Goal: Use online tool/utility: Utilize a website feature to perform a specific function

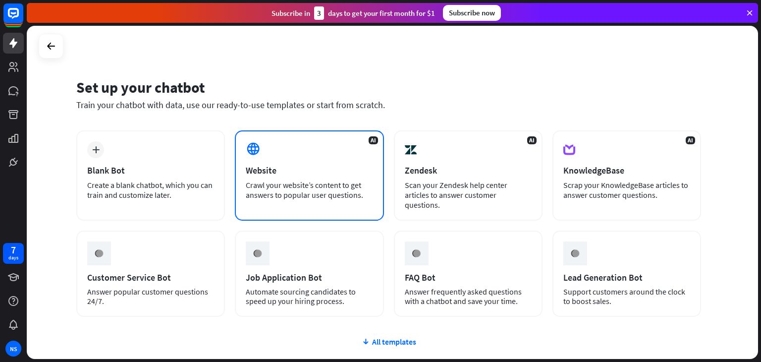
click at [287, 155] on div "AI Website Crawl your website’s content to get answers to popular user question…" at bounding box center [309, 175] width 149 height 90
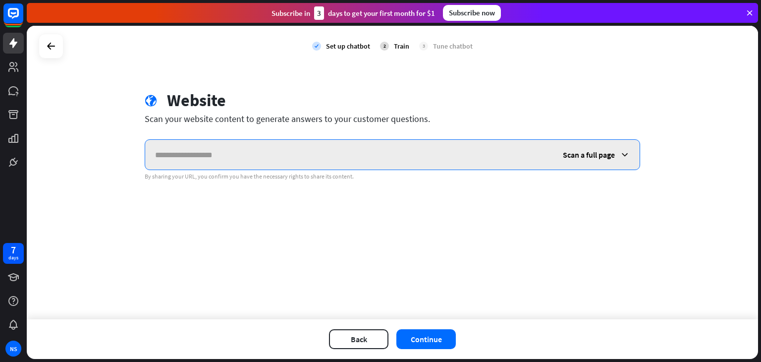
click at [267, 151] on input "text" at bounding box center [349, 155] width 408 height 30
paste input "**********"
type input "**********"
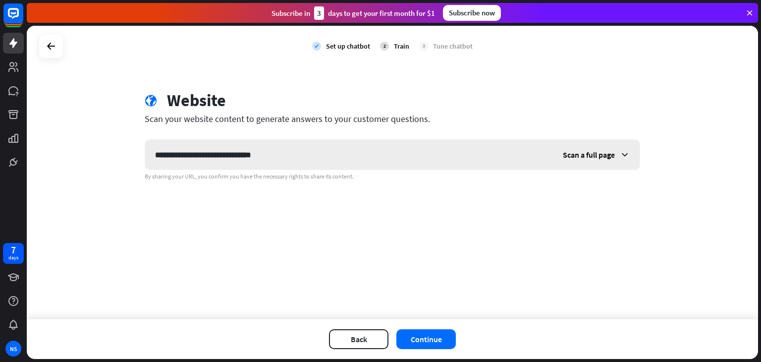
click at [622, 152] on icon at bounding box center [625, 155] width 10 height 10
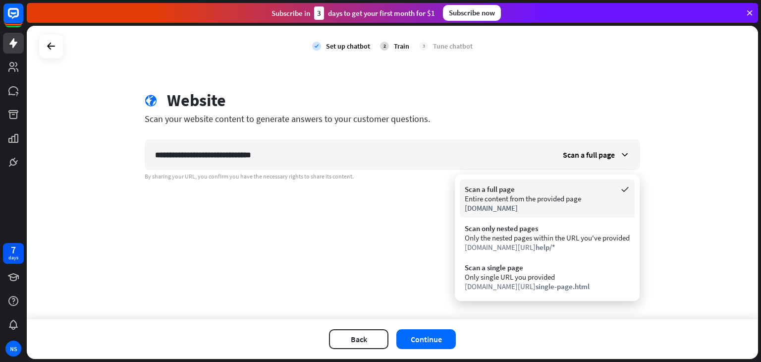
click at [489, 201] on div "Entire content from the provided page" at bounding box center [547, 198] width 165 height 9
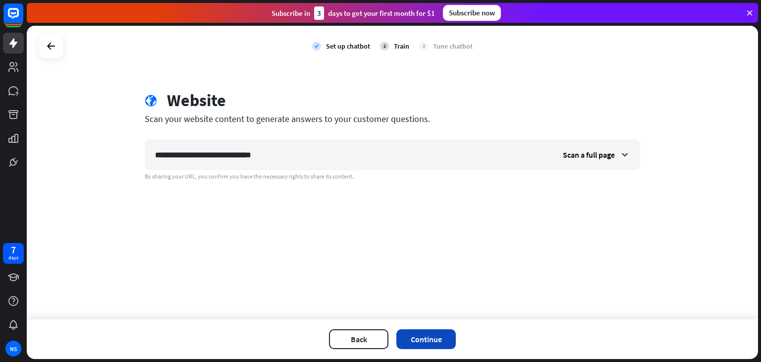
click at [432, 332] on button "Continue" at bounding box center [425, 339] width 59 height 20
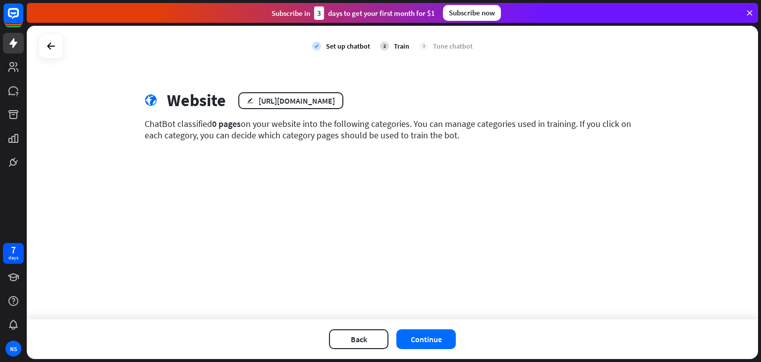
drag, startPoint x: 321, startPoint y: 123, endPoint x: 468, endPoint y: 131, distance: 146.3
click at [468, 131] on div "ChatBot classified 0 pages on your website into the following categories. You c…" at bounding box center [392, 129] width 495 height 23
click at [355, 128] on div "ChatBot classified 0 pages on your website into the following categories. You c…" at bounding box center [392, 129] width 495 height 23
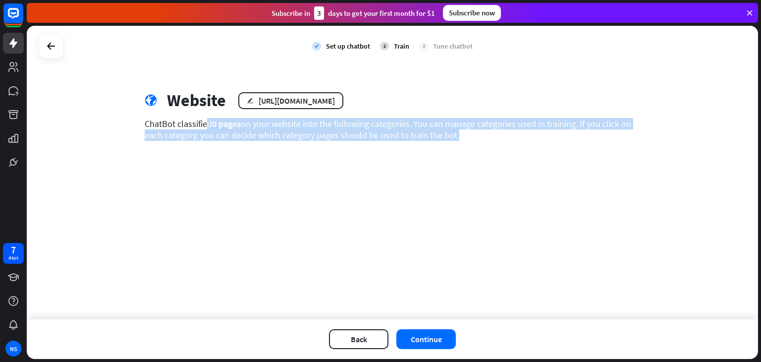
click at [355, 128] on div "ChatBot classified 0 pages on your website into the following categories. You c…" at bounding box center [392, 129] width 495 height 23
click at [450, 337] on button "Continue" at bounding box center [425, 339] width 59 height 20
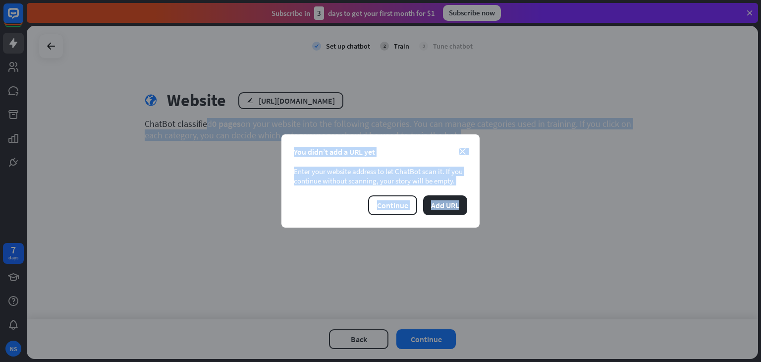
click at [418, 177] on div "Enter your website address to let ChatBot scan it. If you continue without scan…" at bounding box center [380, 175] width 173 height 19
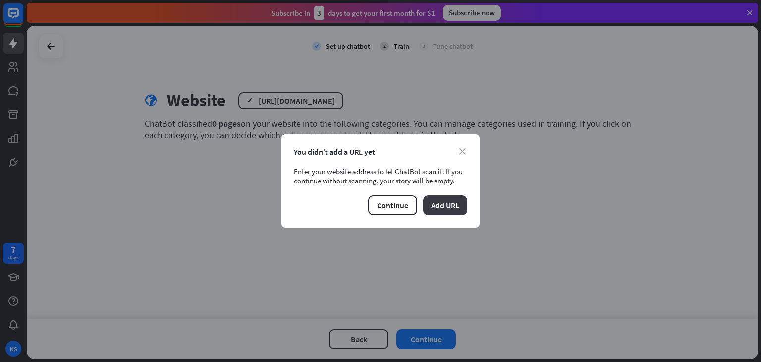
click at [435, 204] on button "Add URL" at bounding box center [445, 205] width 44 height 20
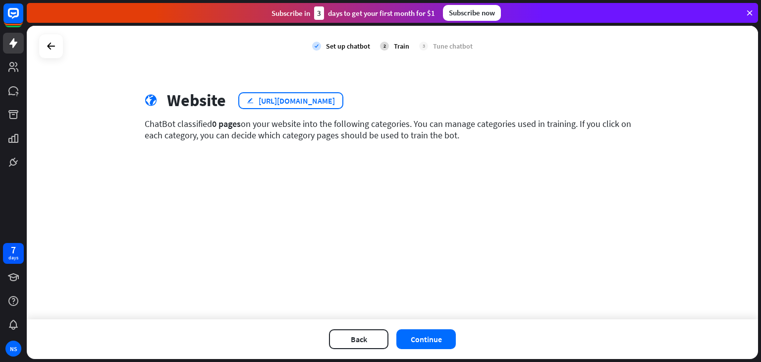
click at [329, 100] on div "[URL][DOMAIN_NAME]" at bounding box center [297, 101] width 76 height 10
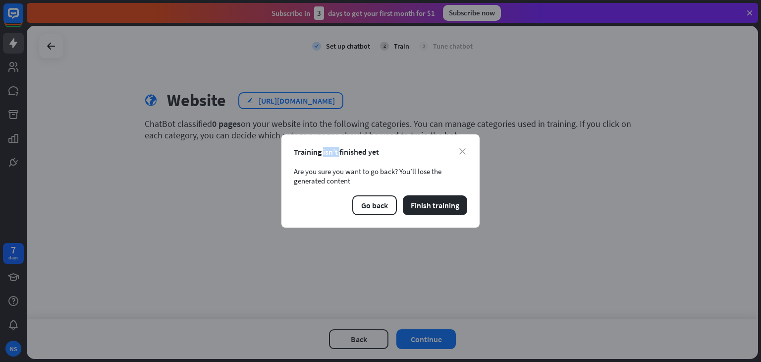
click at [329, 100] on div "close Training isn’t finished yet Are you sure you want to go back? You’ll lose…" at bounding box center [380, 181] width 761 height 362
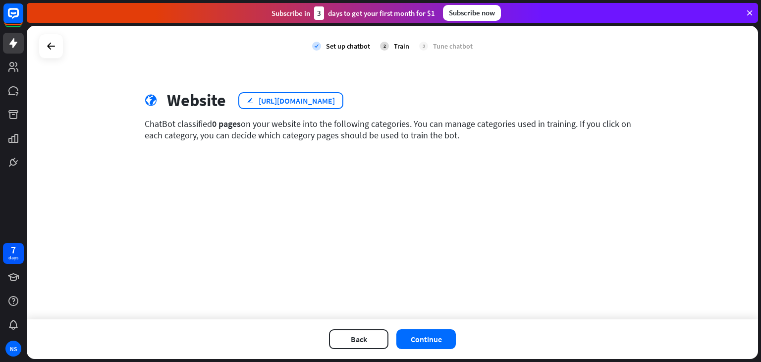
click at [331, 102] on div "[URL][DOMAIN_NAME]" at bounding box center [297, 101] width 76 height 10
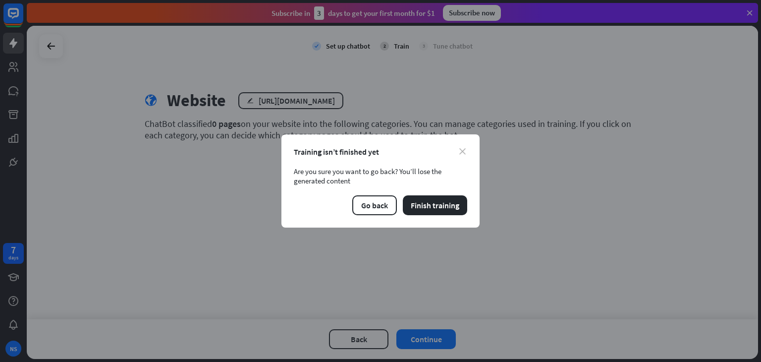
click at [459, 152] on icon "close" at bounding box center [462, 151] width 6 height 6
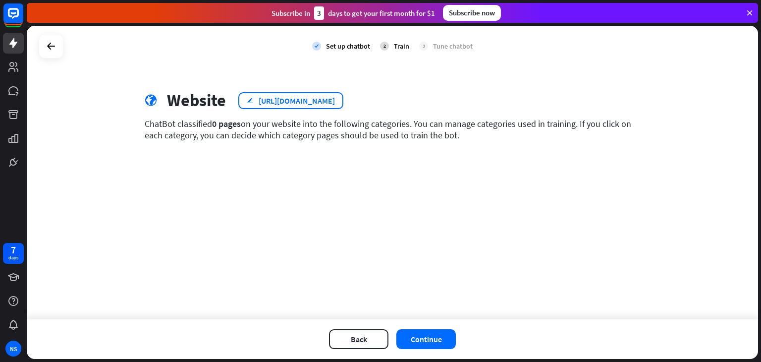
click at [343, 102] on div "edit [URL][DOMAIN_NAME]" at bounding box center [290, 100] width 105 height 17
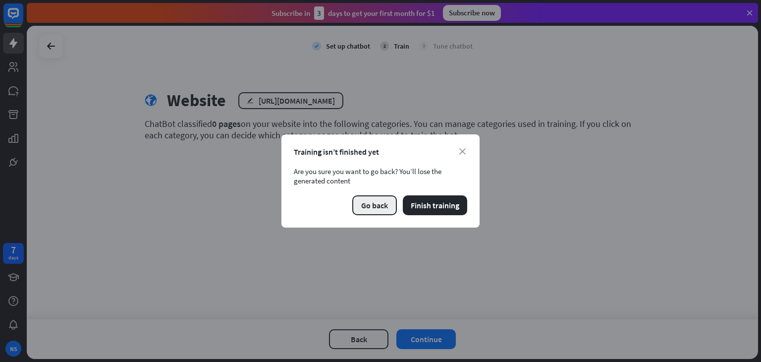
click at [388, 208] on button "Go back" at bounding box center [374, 205] width 45 height 20
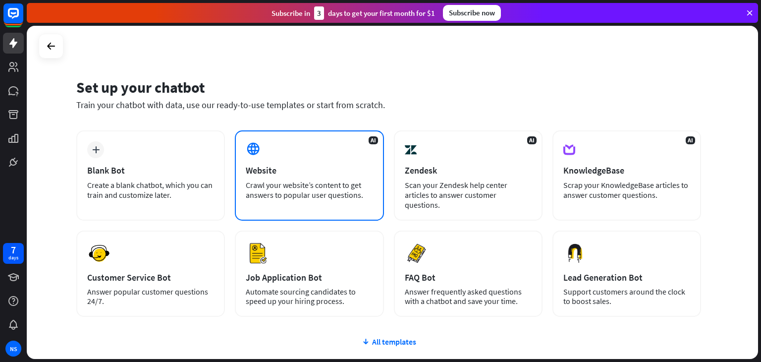
click at [299, 177] on div "AI Website Crawl your website’s content to get answers to popular user question…" at bounding box center [309, 175] width 149 height 90
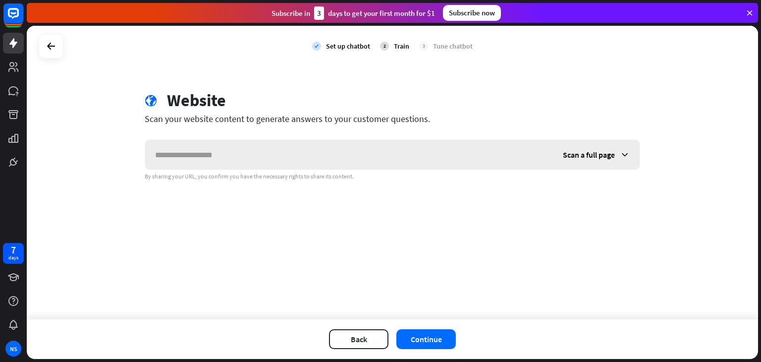
click at [354, 157] on input "text" at bounding box center [349, 155] width 408 height 30
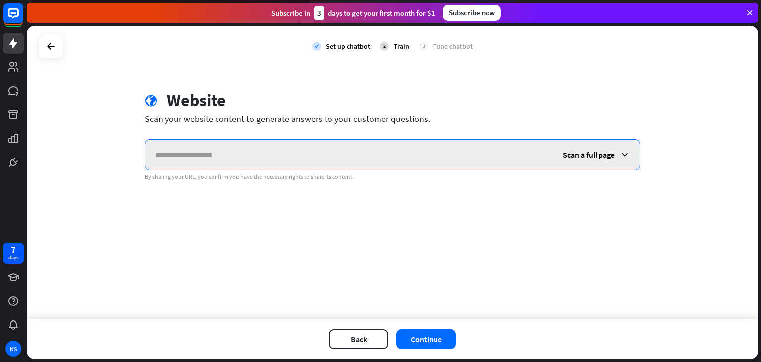
click at [259, 161] on input "text" at bounding box center [349, 155] width 408 height 30
paste input "**********"
type input "**********"
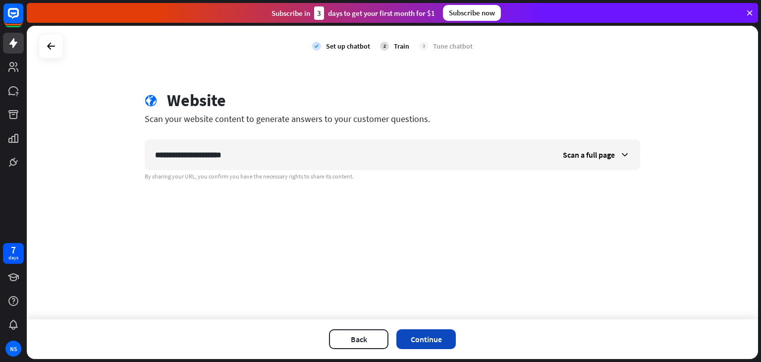
click at [428, 335] on button "Continue" at bounding box center [425, 339] width 59 height 20
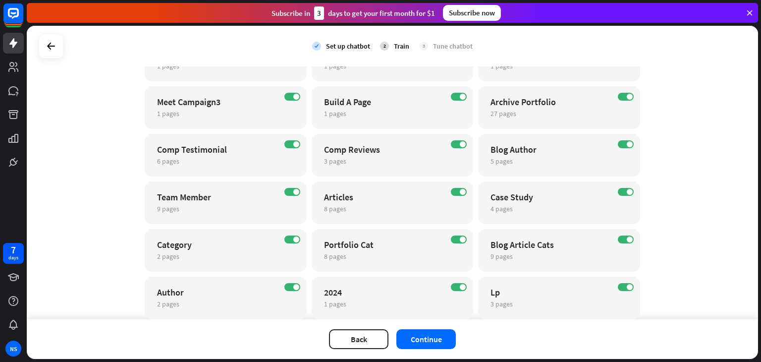
scroll to position [577, 0]
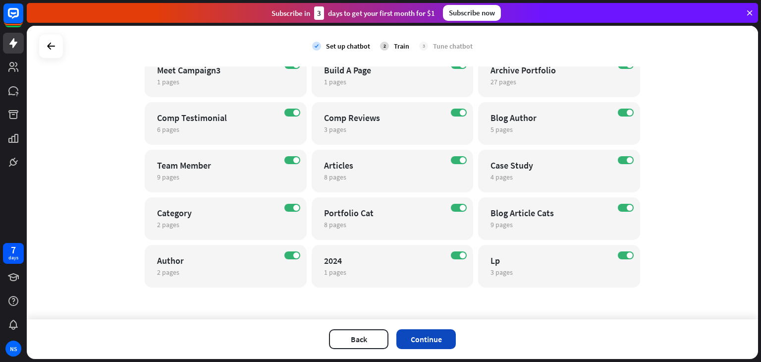
click at [429, 341] on button "Continue" at bounding box center [425, 339] width 59 height 20
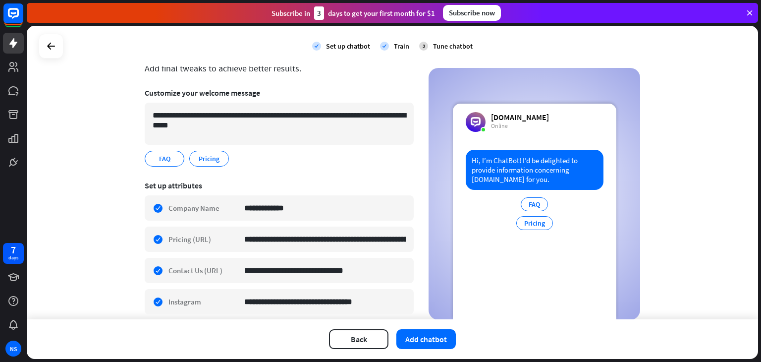
scroll to position [0, 0]
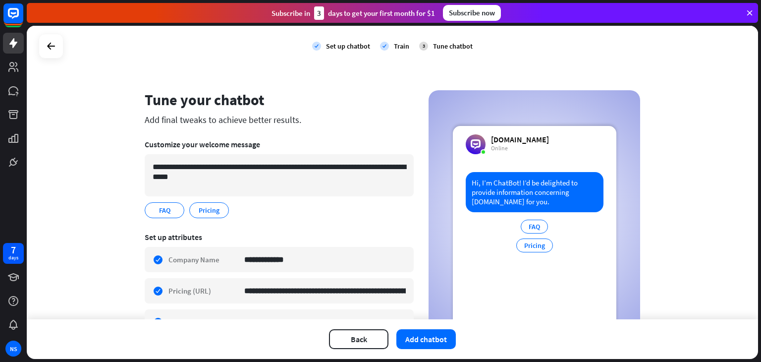
click at [471, 145] on icon at bounding box center [476, 144] width 10 height 10
click at [432, 344] on button "Add chatbot" at bounding box center [425, 339] width 59 height 20
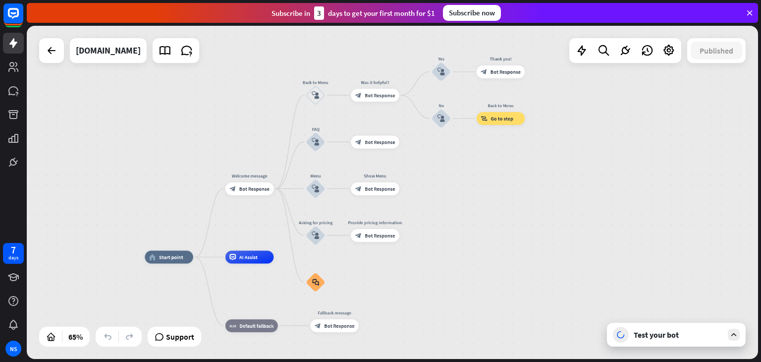
drag, startPoint x: 600, startPoint y: 203, endPoint x: 497, endPoint y: 246, distance: 112.3
click at [497, 246] on div "home_2 Start point Welcome message block_bot_response Bot Response Back to Menu…" at bounding box center [392, 192] width 731 height 333
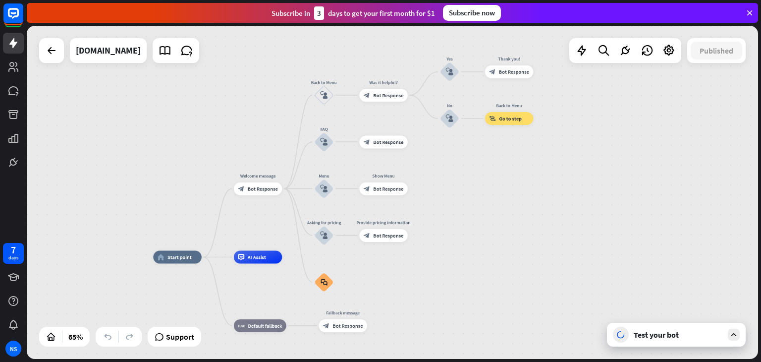
drag, startPoint x: 463, startPoint y: 243, endPoint x: 472, endPoint y: 243, distance: 8.4
click at [472, 243] on div "home_2 Start point Welcome message block_bot_response Bot Response Back to Menu…" at bounding box center [392, 192] width 731 height 333
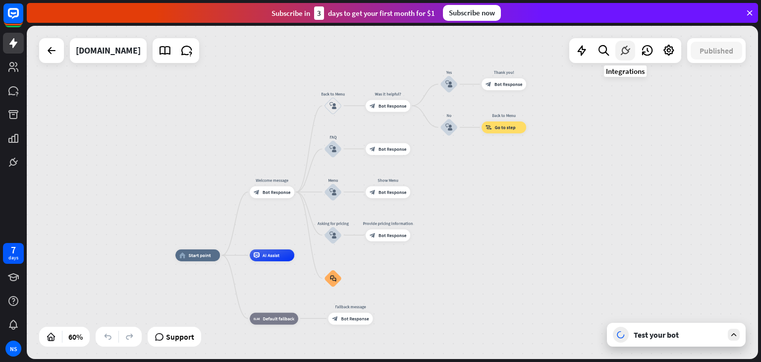
click at [624, 53] on icon at bounding box center [625, 50] width 13 height 13
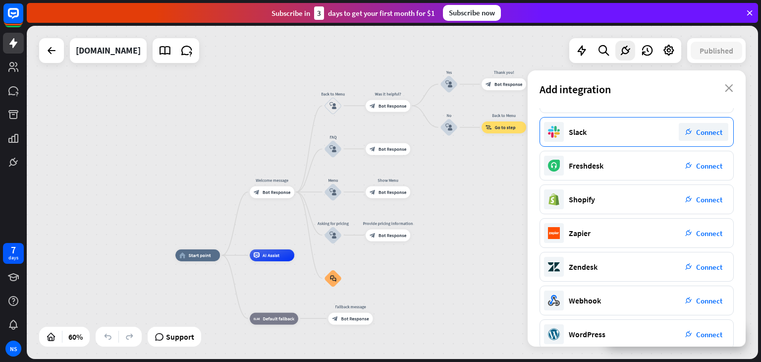
scroll to position [140, 0]
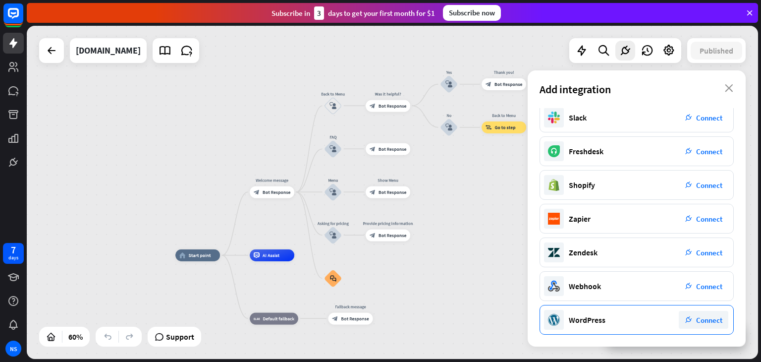
click at [703, 321] on span "Connect" at bounding box center [709, 319] width 26 height 9
click at [708, 317] on span "Connect" at bounding box center [709, 319] width 26 height 9
